Goal: Task Accomplishment & Management: Manage account settings

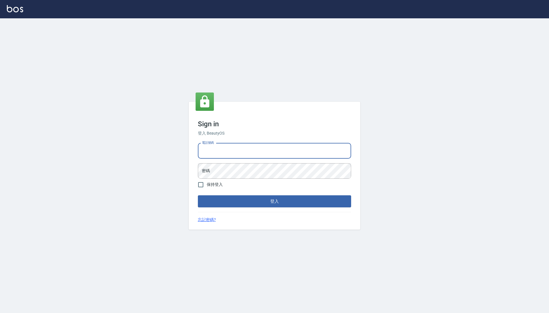
type input "0425683197"
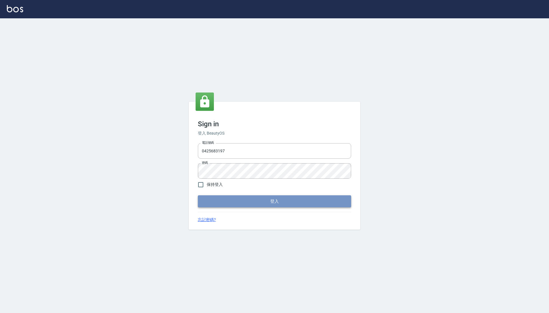
click at [245, 202] on button "登入" at bounding box center [274, 201] width 153 height 12
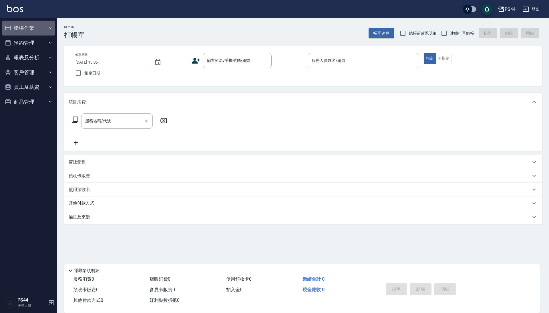
click at [31, 30] on button "櫃檯作業" at bounding box center [28, 28] width 53 height 15
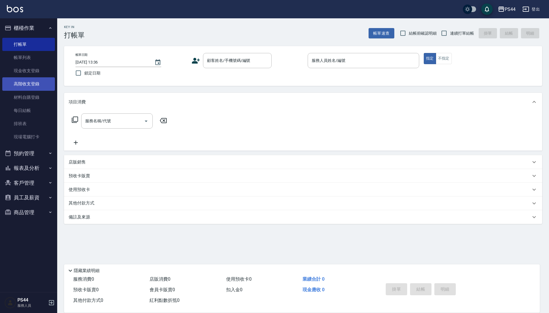
click at [30, 81] on link "高階收支登錄" at bounding box center [28, 83] width 53 height 13
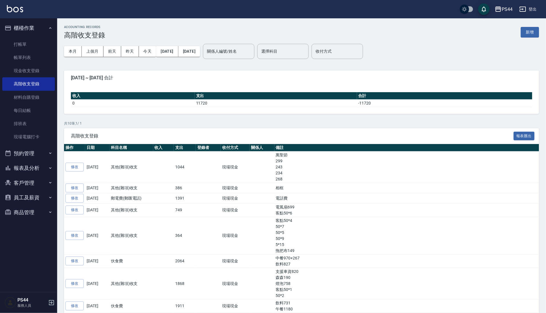
click at [536, 35] on button "新增" at bounding box center [530, 32] width 18 height 11
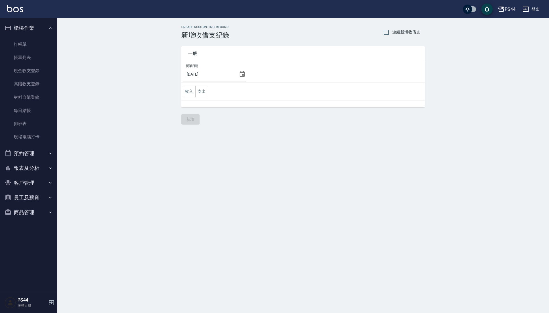
click at [245, 72] on icon at bounding box center [242, 74] width 5 height 6
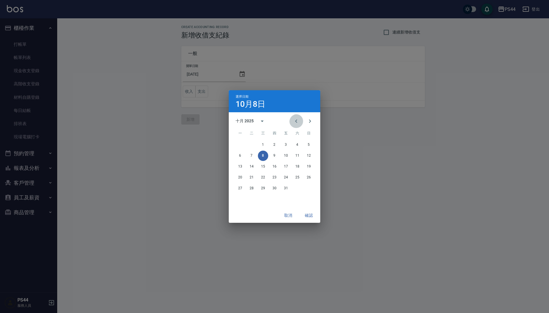
click at [297, 121] on icon "Previous month" at bounding box center [296, 121] width 7 height 7
click at [250, 186] on button "30" at bounding box center [251, 188] width 10 height 10
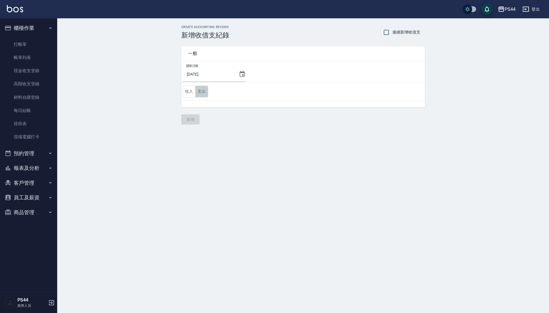
click at [201, 91] on button "支出" at bounding box center [201, 91] width 13 height 12
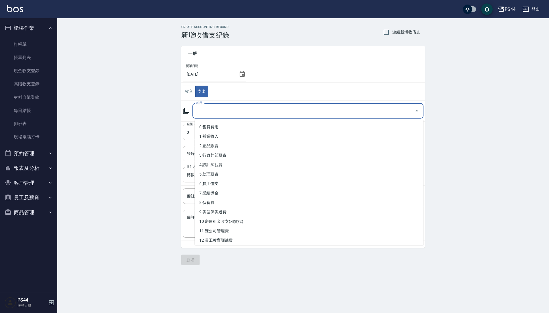
click at [224, 115] on input "科目" at bounding box center [303, 111] width 217 height 10
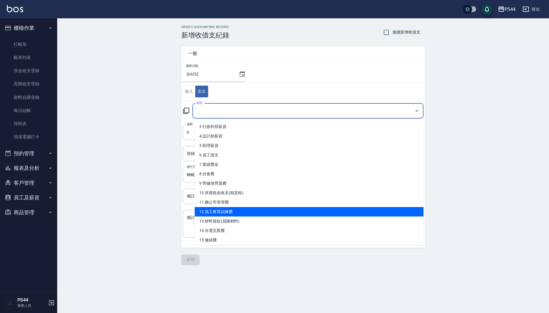
scroll to position [41, 0]
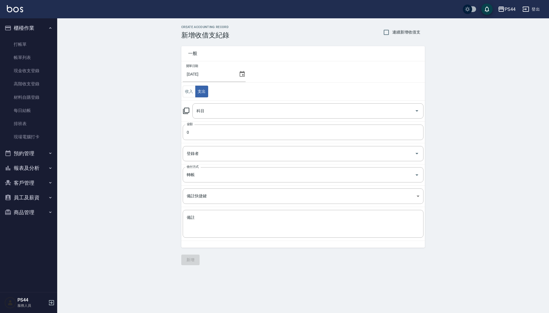
click at [131, 140] on div "CREATE ACCOUNTING RECORD 新增收借支紀錄 連續新增收借支 一般 開單日期 2025/09/30 收入 支出 科目 科目 金額 0 金額…" at bounding box center [303, 144] width 492 height 253
click at [246, 77] on icon at bounding box center [242, 74] width 7 height 7
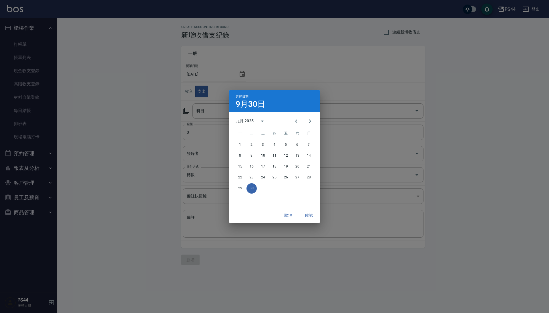
click at [174, 56] on div "選擇日期 9月30日 九月 2025 一 二 三 四 五 六 日 1 2 3 4 5 6 7 8 9 10 11 12 13 14 15 16 17 18 1…" at bounding box center [274, 156] width 549 height 313
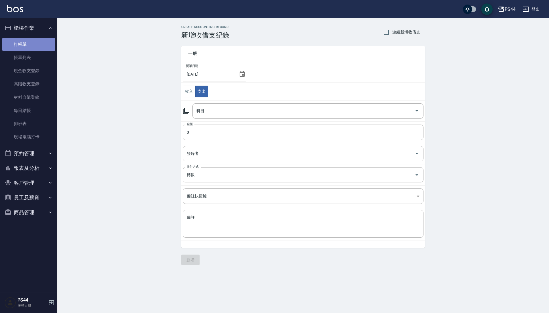
click at [22, 49] on link "打帳單" at bounding box center [28, 44] width 53 height 13
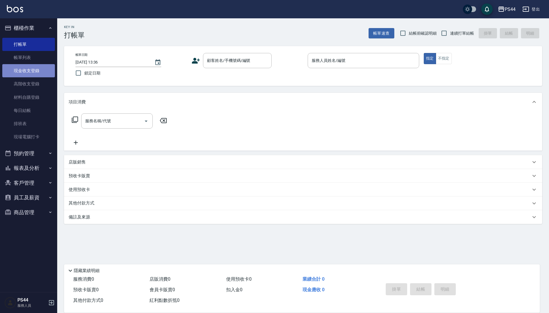
click at [27, 73] on link "現金收支登錄" at bounding box center [28, 70] width 53 height 13
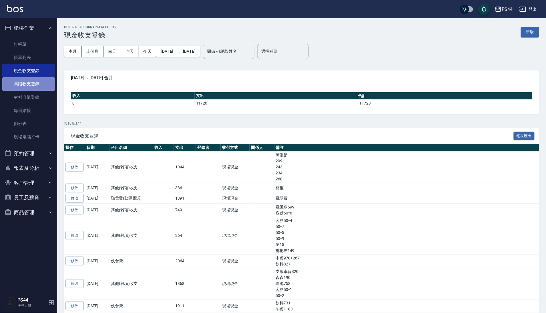
click at [29, 87] on link "高階收支登錄" at bounding box center [28, 83] width 53 height 13
click at [174, 51] on button "[DATE]" at bounding box center [167, 51] width 22 height 11
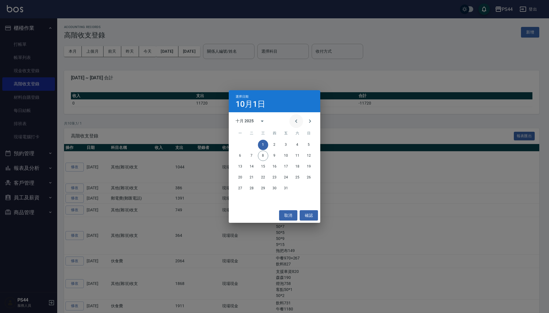
click at [293, 121] on icon "Previous month" at bounding box center [296, 121] width 7 height 7
click at [307, 188] on button "31" at bounding box center [309, 188] width 10 height 10
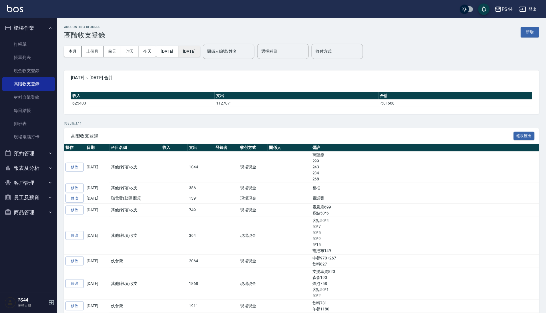
click at [200, 51] on button "[DATE]" at bounding box center [189, 51] width 22 height 11
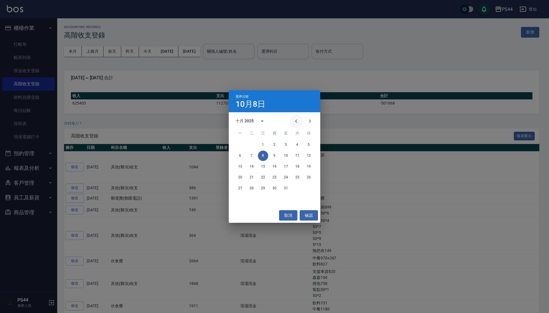
click at [294, 122] on icon "Previous month" at bounding box center [296, 121] width 7 height 7
click at [310, 189] on button "31" at bounding box center [309, 188] width 10 height 10
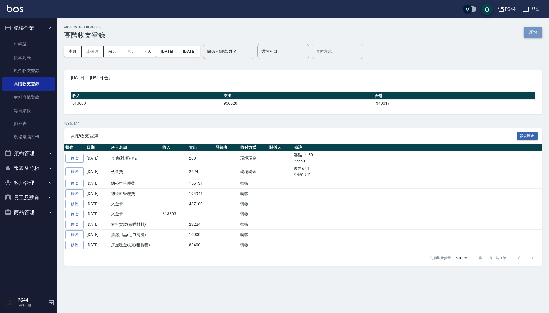
click at [533, 35] on button "新增" at bounding box center [533, 32] width 18 height 11
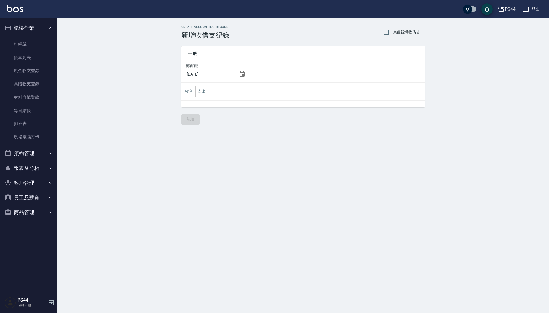
click at [246, 77] on icon at bounding box center [242, 74] width 7 height 7
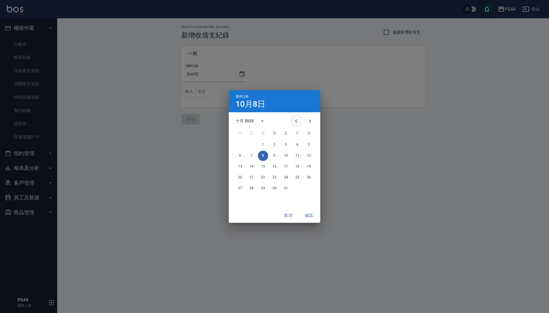
click at [293, 118] on icon "Previous month" at bounding box center [296, 121] width 7 height 7
click at [252, 186] on button "30" at bounding box center [251, 188] width 10 height 10
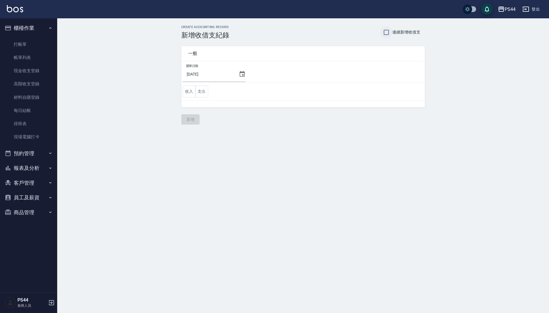
click at [383, 30] on input "連續新增收借支" at bounding box center [386, 32] width 12 height 12
checkbox input "true"
click at [204, 92] on button "支出" at bounding box center [201, 91] width 13 height 12
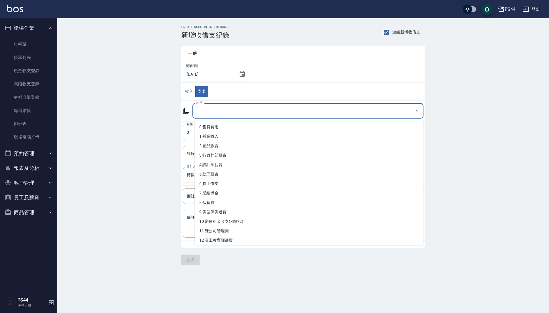
click at [237, 115] on input "科目" at bounding box center [303, 111] width 217 height 10
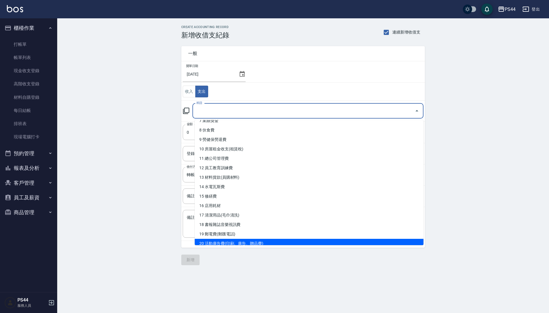
scroll to position [67, 0]
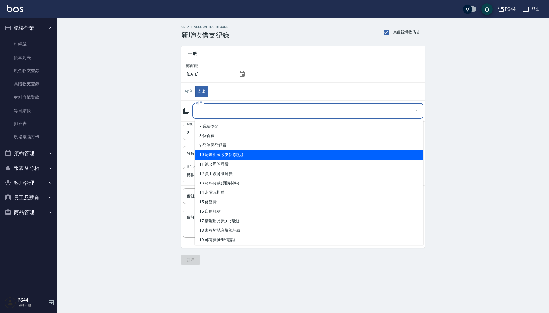
click at [223, 155] on li "10 房屋租金收支(租賃稅)" at bounding box center [309, 154] width 229 height 9
type input "10 房屋租金收支(租賃稅)"
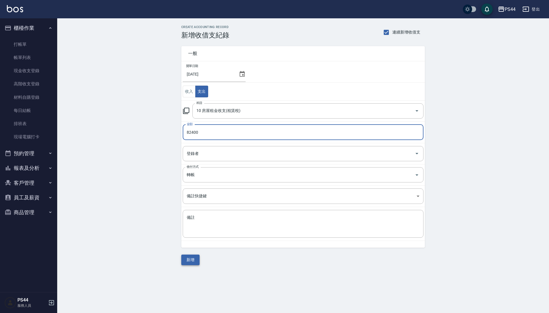
type input "82400"
click at [192, 260] on button "新增" at bounding box center [190, 259] width 18 height 11
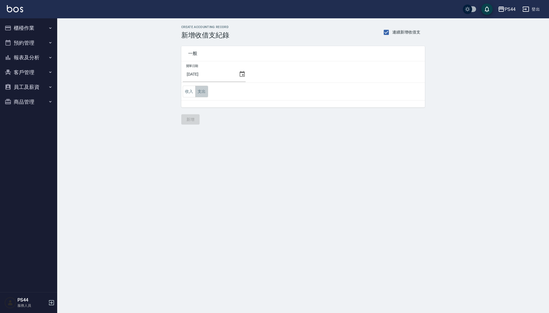
click at [204, 94] on button "支出" at bounding box center [201, 91] width 13 height 12
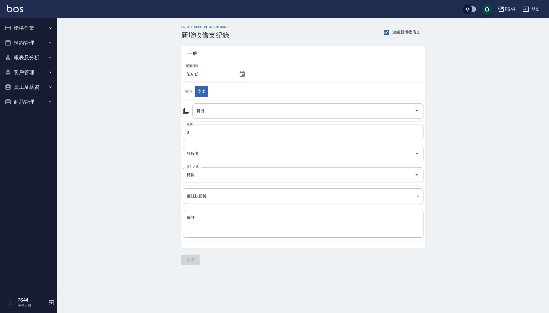
click at [216, 110] on input "科目" at bounding box center [303, 111] width 217 height 10
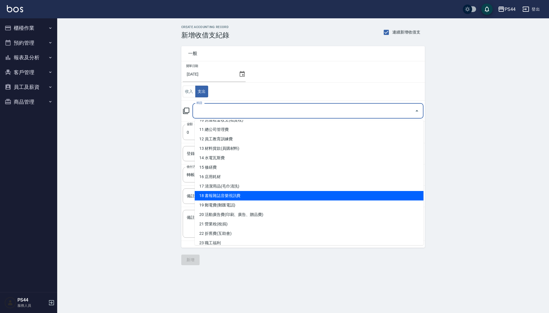
scroll to position [96, 0]
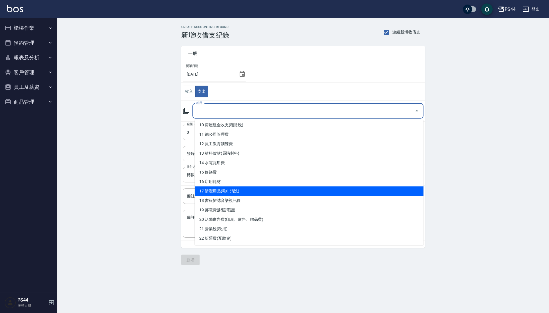
click at [220, 186] on li "17 清潔用品(毛巾清洗)" at bounding box center [309, 190] width 229 height 9
type input "17 清潔用品(毛巾清洗)"
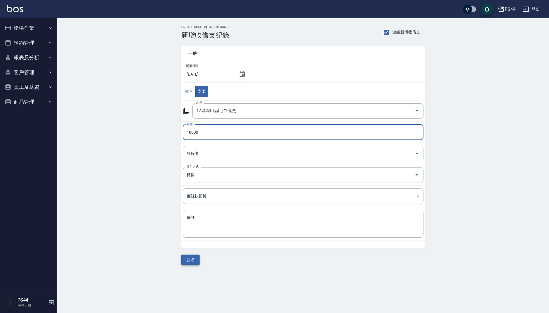
type input "10000"
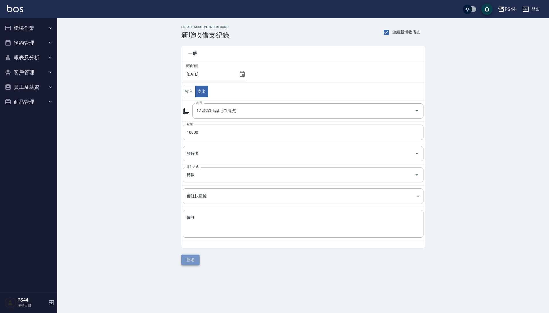
click at [189, 265] on button "新增" at bounding box center [190, 259] width 18 height 11
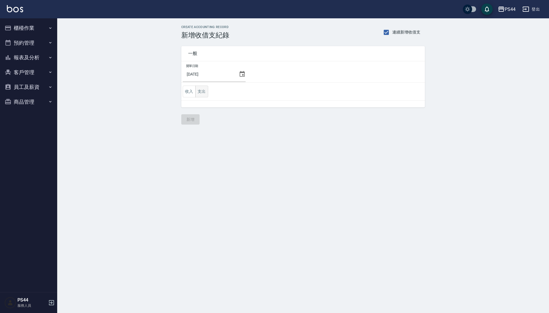
click at [198, 91] on button "支出" at bounding box center [201, 91] width 13 height 12
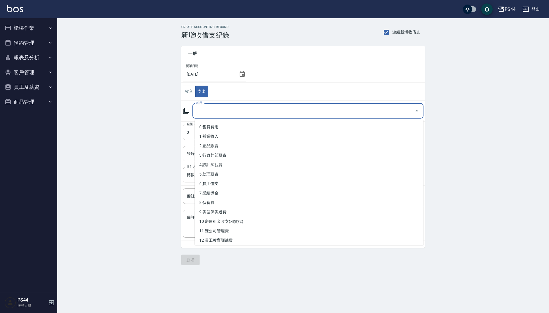
click at [227, 116] on input "科目" at bounding box center [303, 111] width 217 height 10
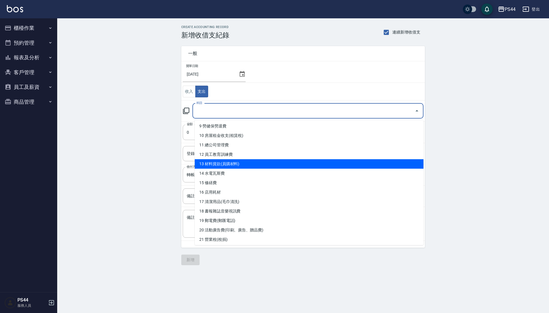
scroll to position [89, 0]
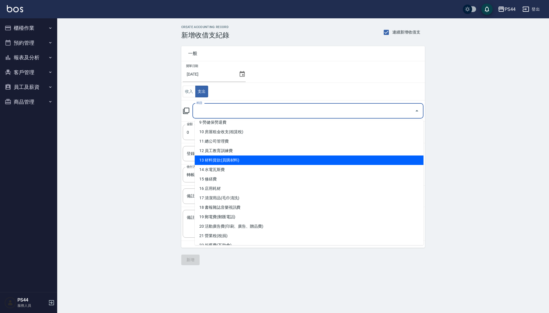
click at [230, 157] on li "13 材料貨款(員購材料)" at bounding box center [309, 159] width 229 height 9
type input "13 材料貨款(員購材料)"
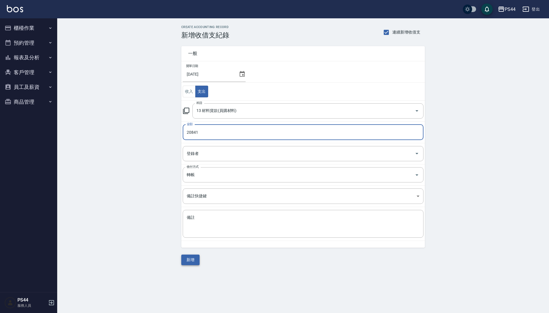
type input "20841"
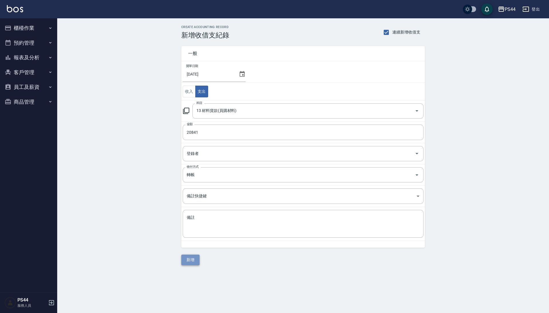
click at [188, 263] on button "新增" at bounding box center [190, 259] width 18 height 11
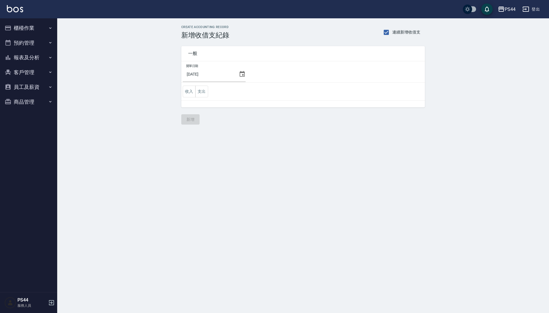
click at [202, 99] on td "收入 支出" at bounding box center [303, 92] width 244 height 18
click at [203, 91] on button "支出" at bounding box center [201, 91] width 13 height 12
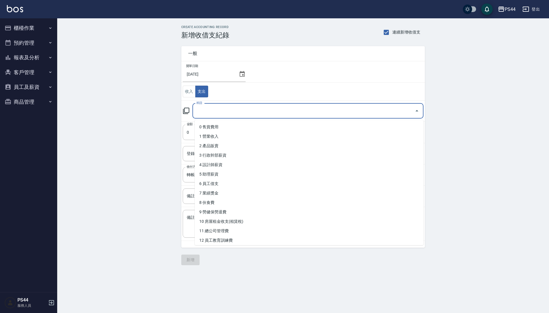
click at [219, 112] on input "科目" at bounding box center [303, 111] width 217 height 10
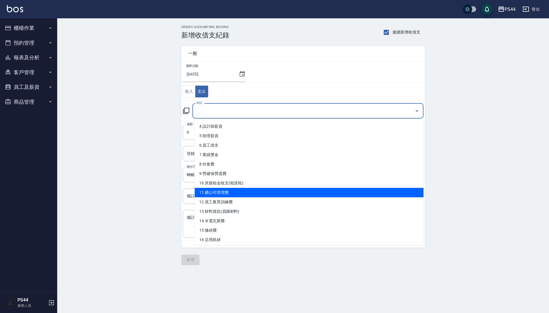
scroll to position [39, 0]
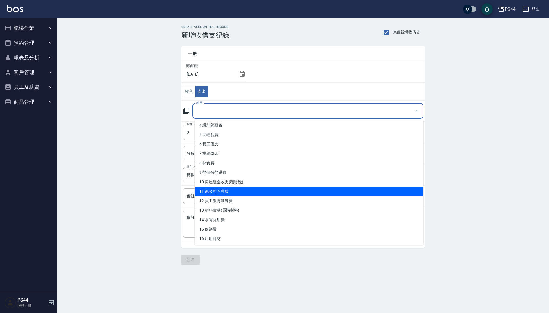
click at [227, 189] on li "11 總公司管理費" at bounding box center [309, 190] width 229 height 9
type input "11 總公司管理費"
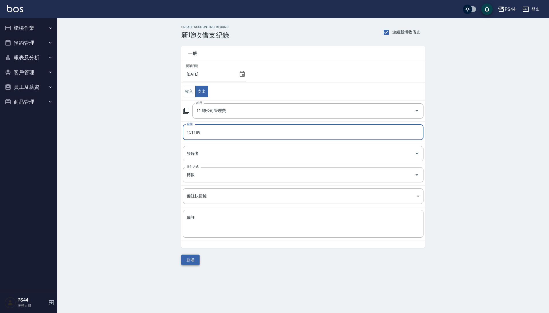
type input "151189"
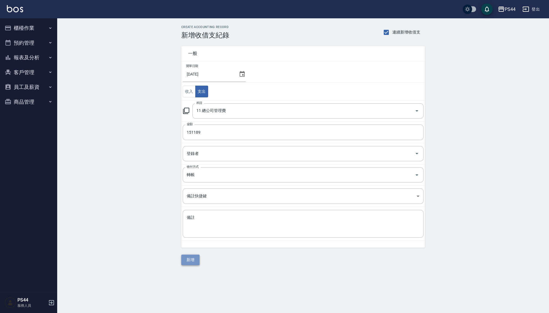
click at [189, 260] on button "新增" at bounding box center [190, 259] width 18 height 11
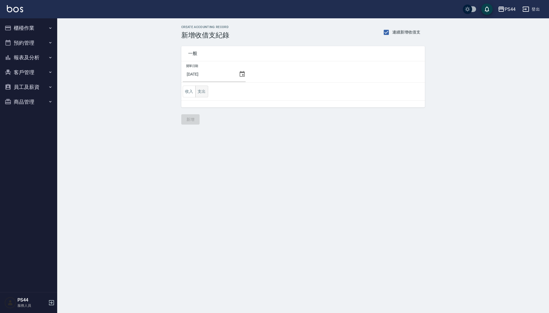
click at [204, 95] on button "支出" at bounding box center [201, 91] width 13 height 12
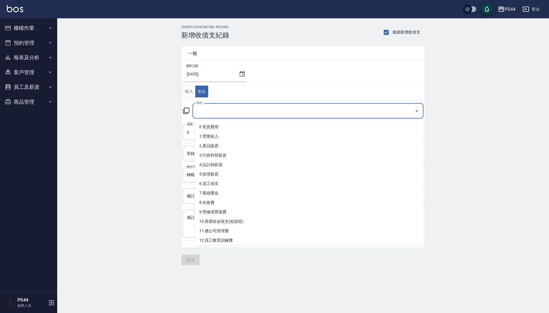
click at [216, 108] on input "科目" at bounding box center [303, 111] width 217 height 10
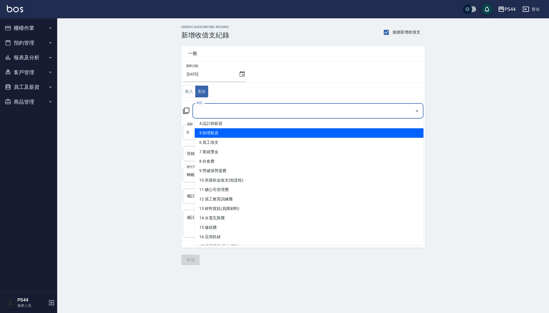
scroll to position [41, 0]
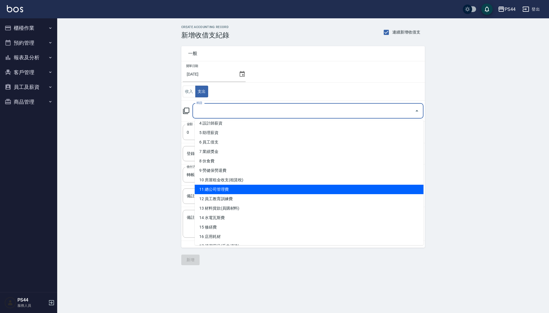
click at [217, 185] on li "11 總公司管理費" at bounding box center [309, 188] width 229 height 9
type input "11 總公司管理費"
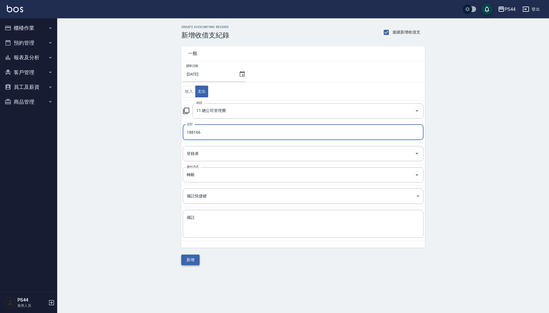
type input "188166"
click at [192, 262] on button "新增" at bounding box center [190, 259] width 18 height 11
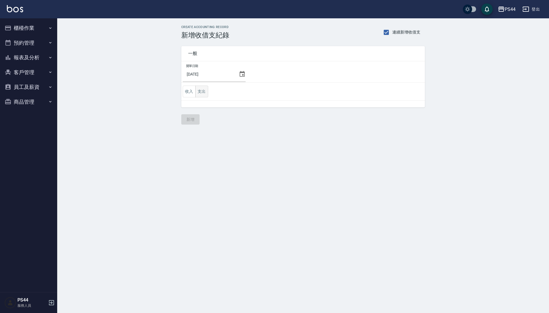
click at [205, 95] on button "支出" at bounding box center [201, 91] width 13 height 12
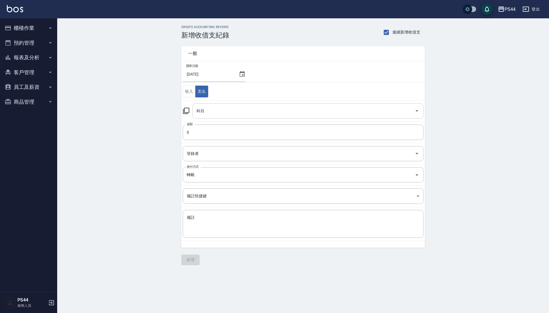
click at [228, 112] on input "科目" at bounding box center [303, 111] width 217 height 10
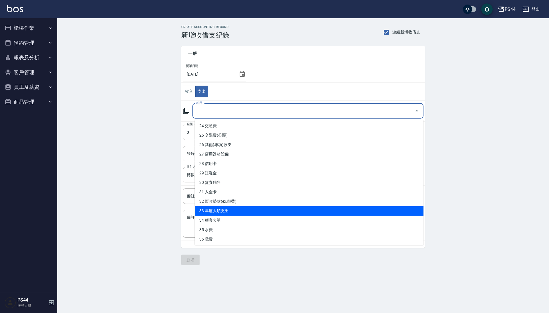
scroll to position [227, 0]
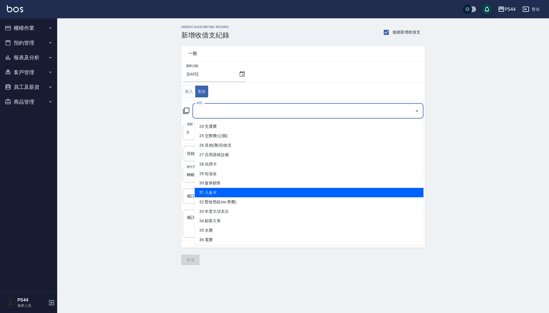
click at [242, 188] on li "31 入金卡" at bounding box center [309, 192] width 229 height 9
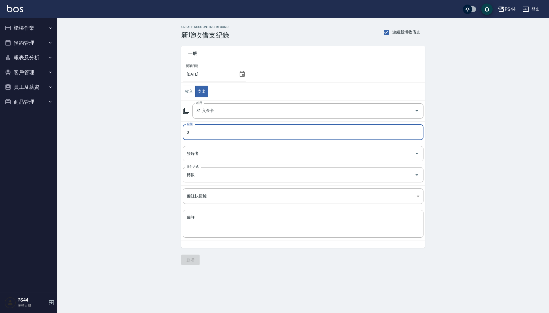
type input "31 入金卡"
type input "347000"
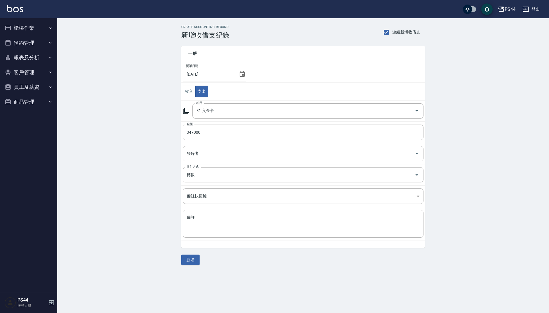
click at [189, 256] on div "一般 開單日期 [DATE] 收入 支出 科目 31 入金卡 科目 金額 347000 金額 登錄者 登錄者 收付方式 轉帳 收付方式 備註快捷鍵 ​ 備註快…" at bounding box center [303, 152] width 244 height 226
click at [189, 260] on button "新增" at bounding box center [190, 259] width 18 height 11
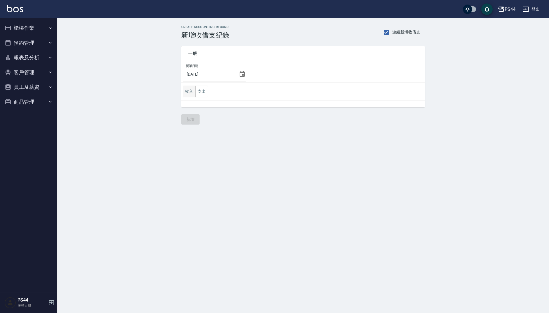
click at [190, 91] on button "收入" at bounding box center [189, 91] width 13 height 12
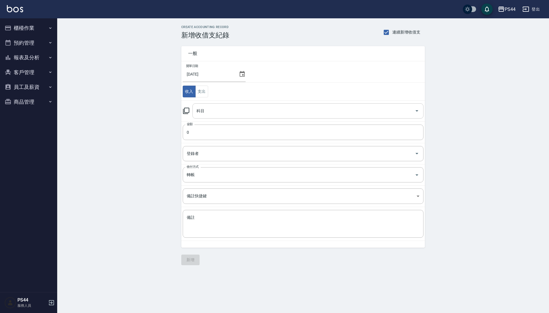
click at [217, 111] on input "科目" at bounding box center [303, 111] width 217 height 10
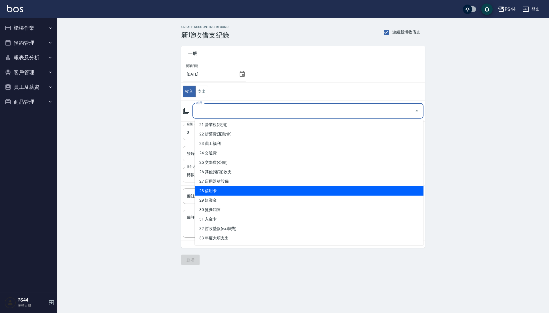
scroll to position [200, 0]
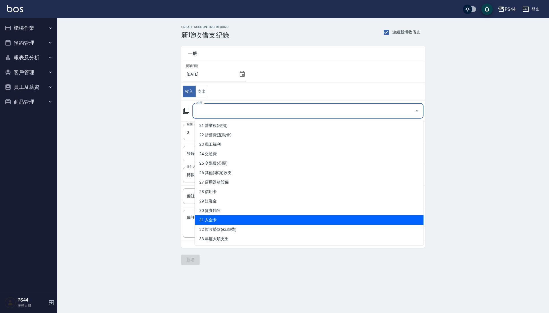
click at [223, 215] on li "31 入金卡" at bounding box center [309, 219] width 229 height 9
type input "31 入金卡"
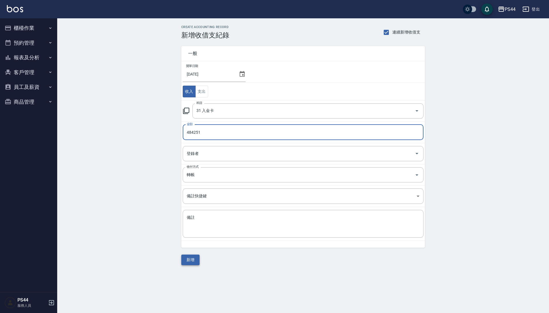
type input "484251"
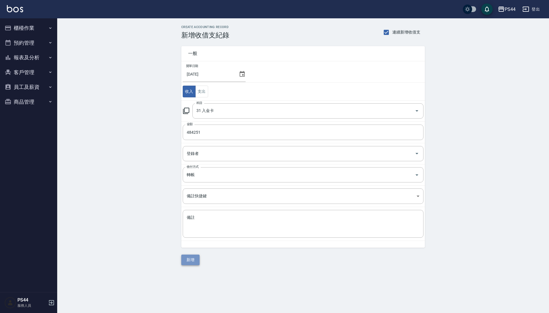
click at [186, 260] on button "新增" at bounding box center [190, 259] width 18 height 11
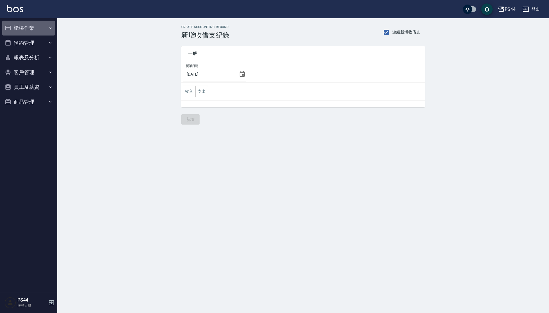
click at [15, 29] on button "櫃檯作業" at bounding box center [28, 28] width 53 height 15
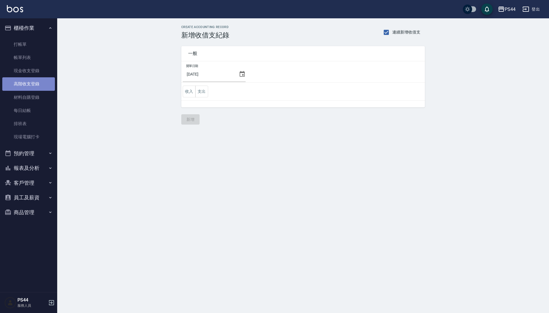
click at [29, 83] on link "高階收支登錄" at bounding box center [28, 83] width 53 height 13
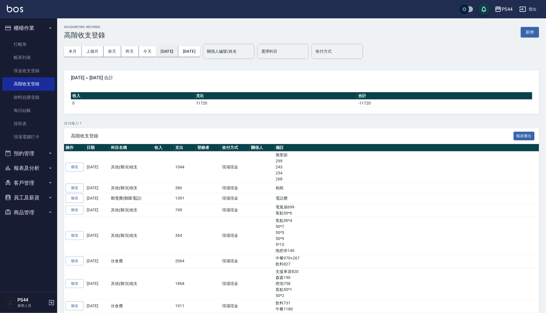
click at [168, 49] on button "[DATE]" at bounding box center [167, 51] width 22 height 11
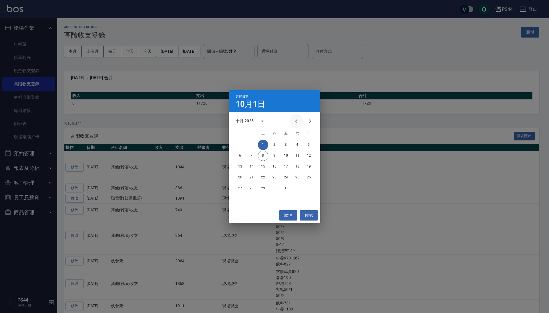
click at [297, 122] on icon "Previous month" at bounding box center [296, 121] width 7 height 7
click at [252, 185] on button "30" at bounding box center [251, 188] width 10 height 10
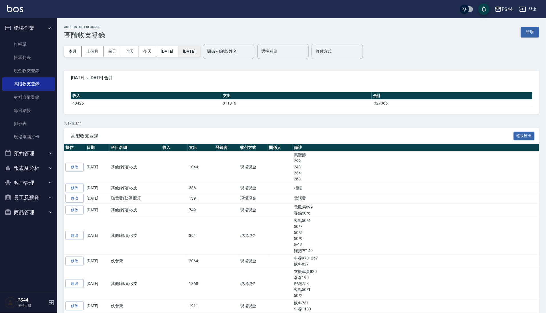
click at [200, 49] on button "[DATE]" at bounding box center [189, 51] width 22 height 11
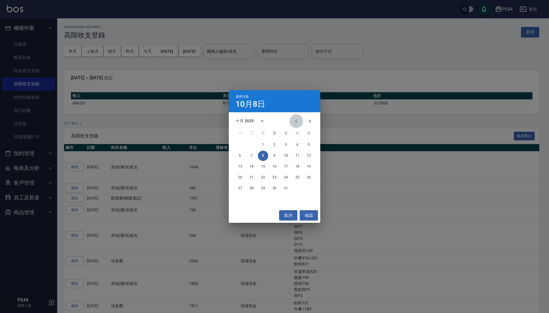
click at [293, 121] on icon "Previous month" at bounding box center [296, 121] width 7 height 7
click at [253, 186] on button "30" at bounding box center [251, 188] width 10 height 10
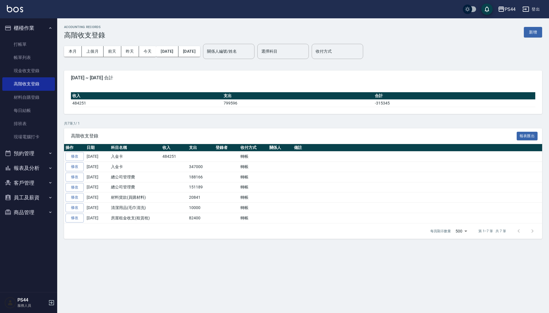
click at [21, 165] on button "報表及分析" at bounding box center [28, 167] width 53 height 15
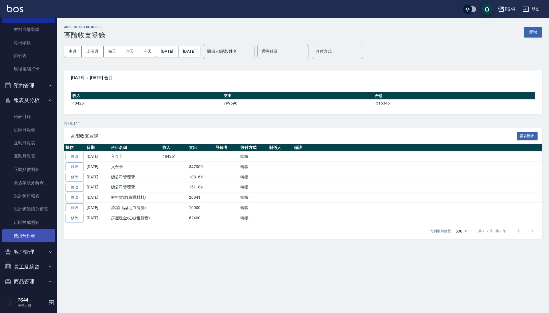
scroll to position [67, 0]
click at [29, 234] on link "費用分析表" at bounding box center [28, 235] width 53 height 13
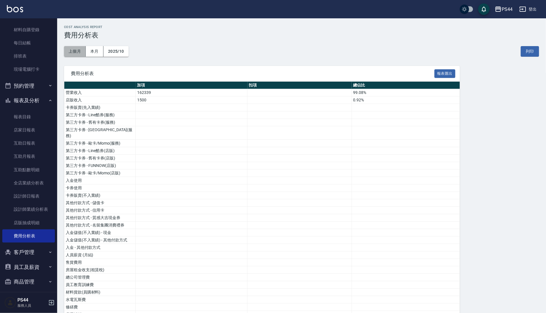
click at [76, 51] on button "上個月" at bounding box center [75, 51] width 22 height 11
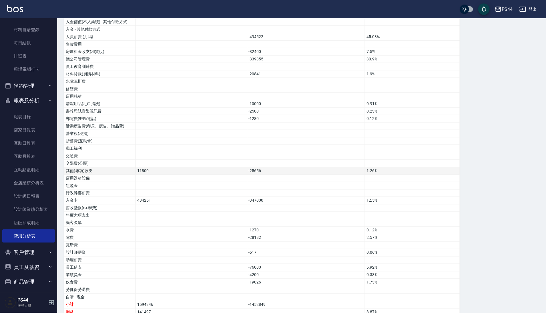
scroll to position [217, 0]
